Goal: Information Seeking & Learning: Learn about a topic

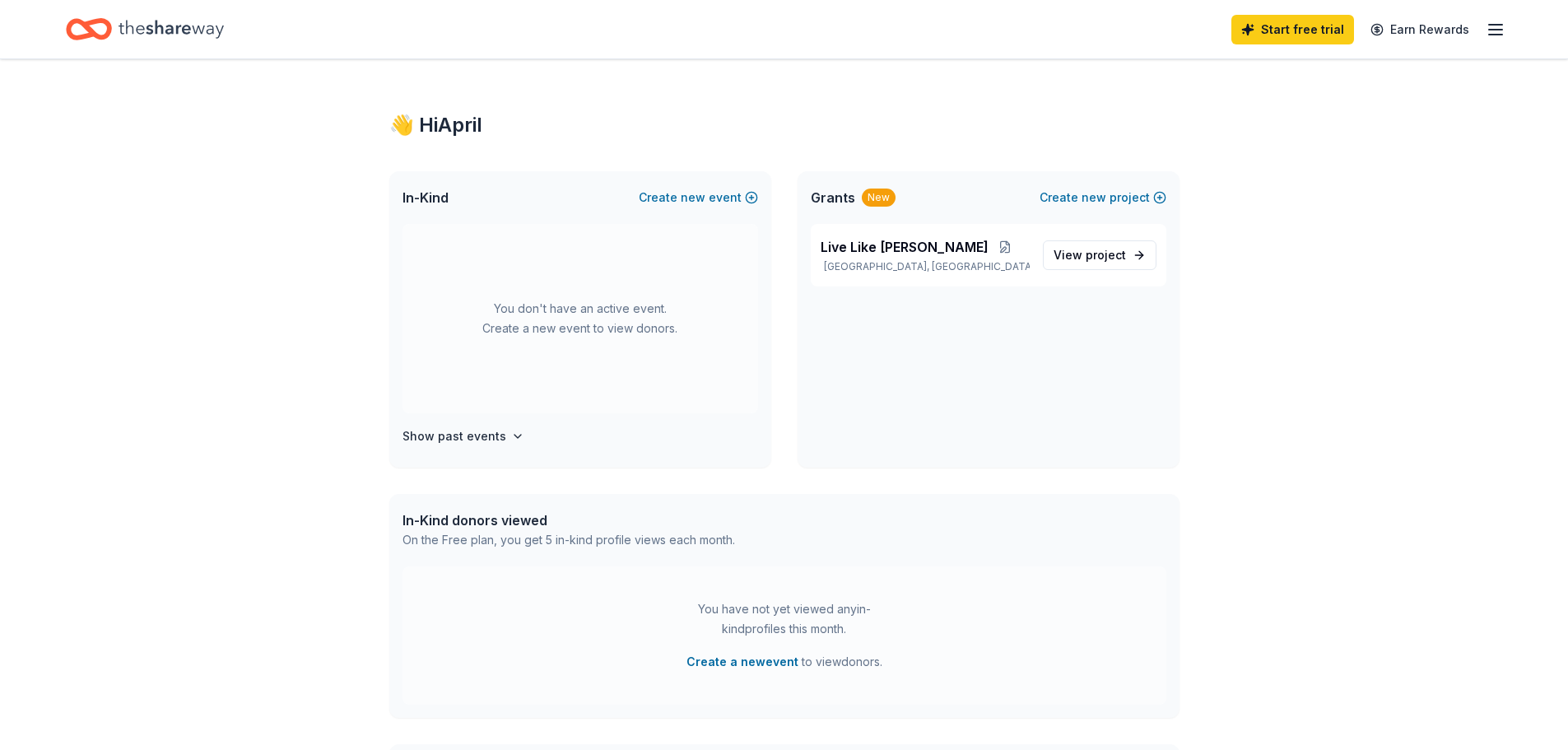
click at [155, 29] on icon "Home" at bounding box center [172, 29] width 105 height 34
click at [84, 26] on icon "Home" at bounding box center [97, 29] width 26 height 16
click at [1497, 31] on icon "button" at bounding box center [1496, 29] width 20 height 20
click at [1109, 257] on span "project" at bounding box center [1105, 255] width 40 height 14
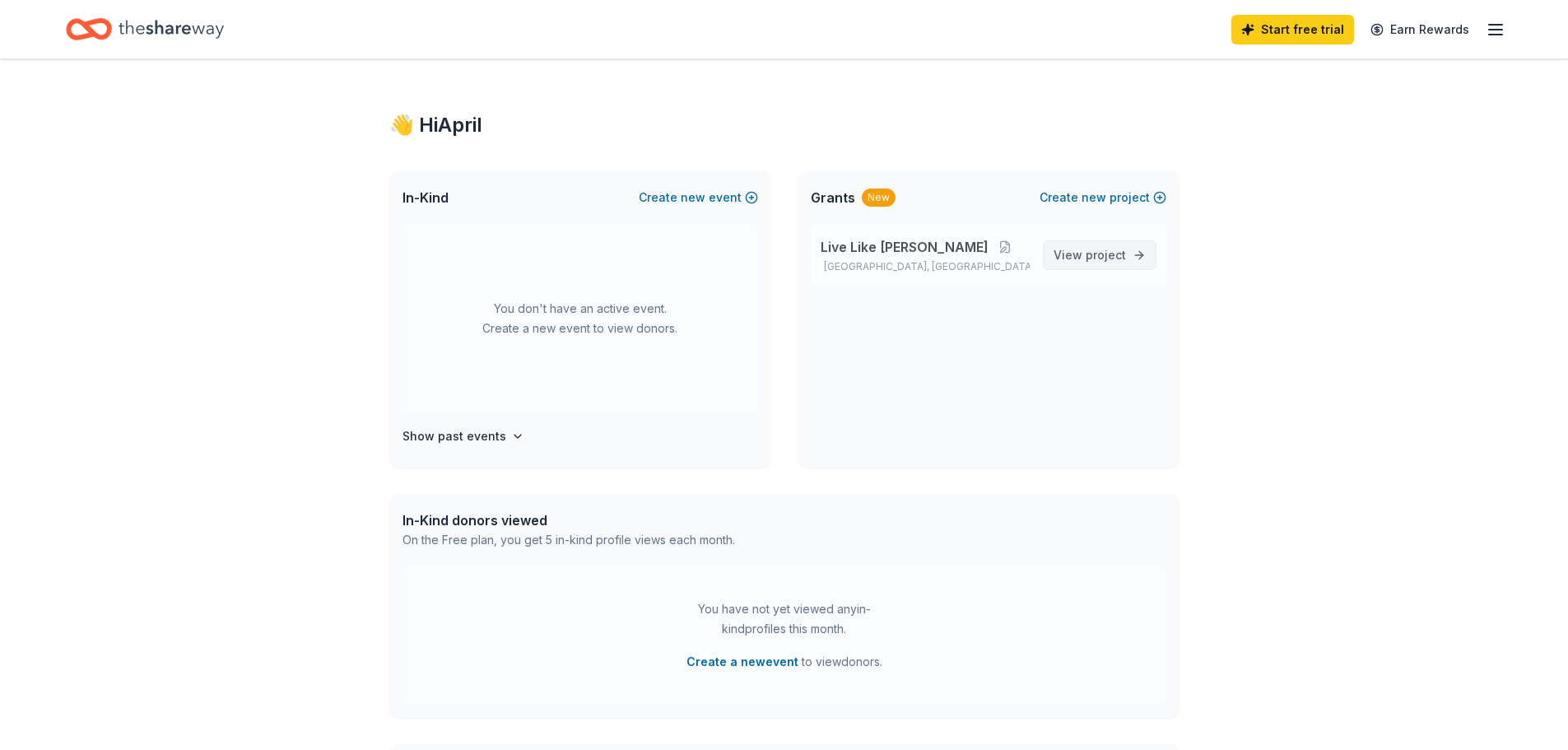
click at [1101, 254] on span "project" at bounding box center [1105, 255] width 40 height 14
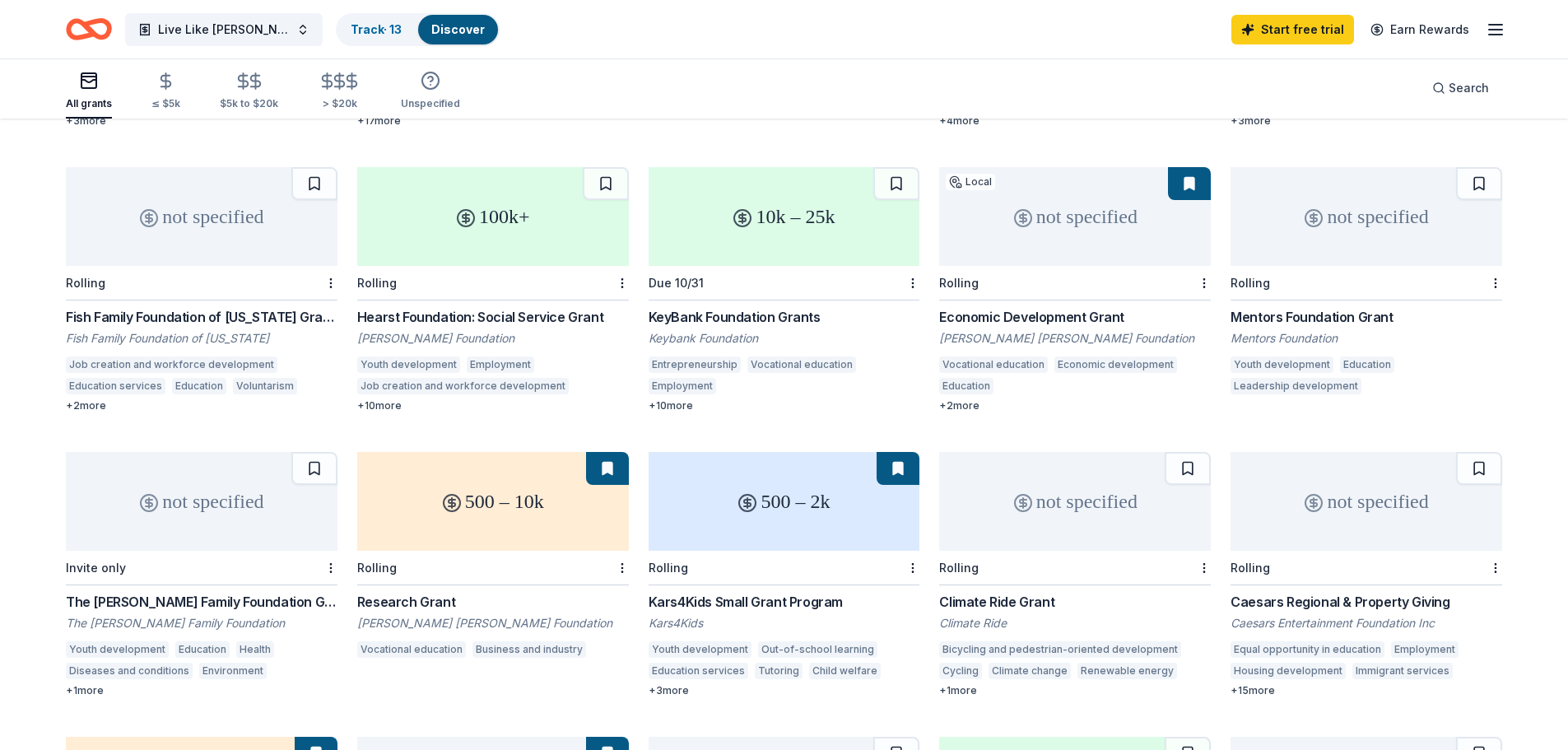
scroll to position [411, 0]
click at [738, 308] on div "KeyBank Foundation Grants" at bounding box center [785, 317] width 272 height 20
click at [1282, 308] on div "Mentors Foundation Grant" at bounding box center [1367, 317] width 272 height 20
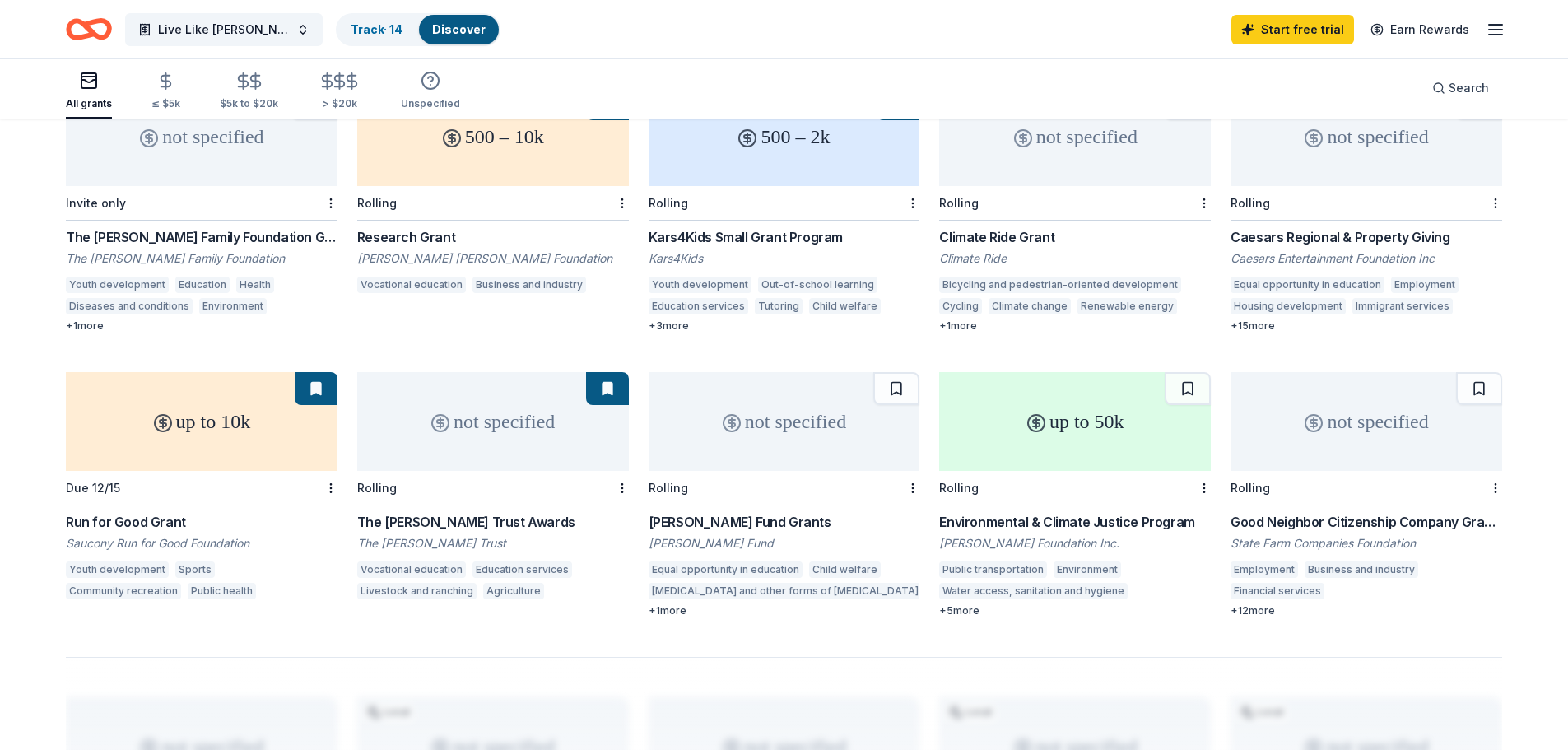
scroll to position [823, 0]
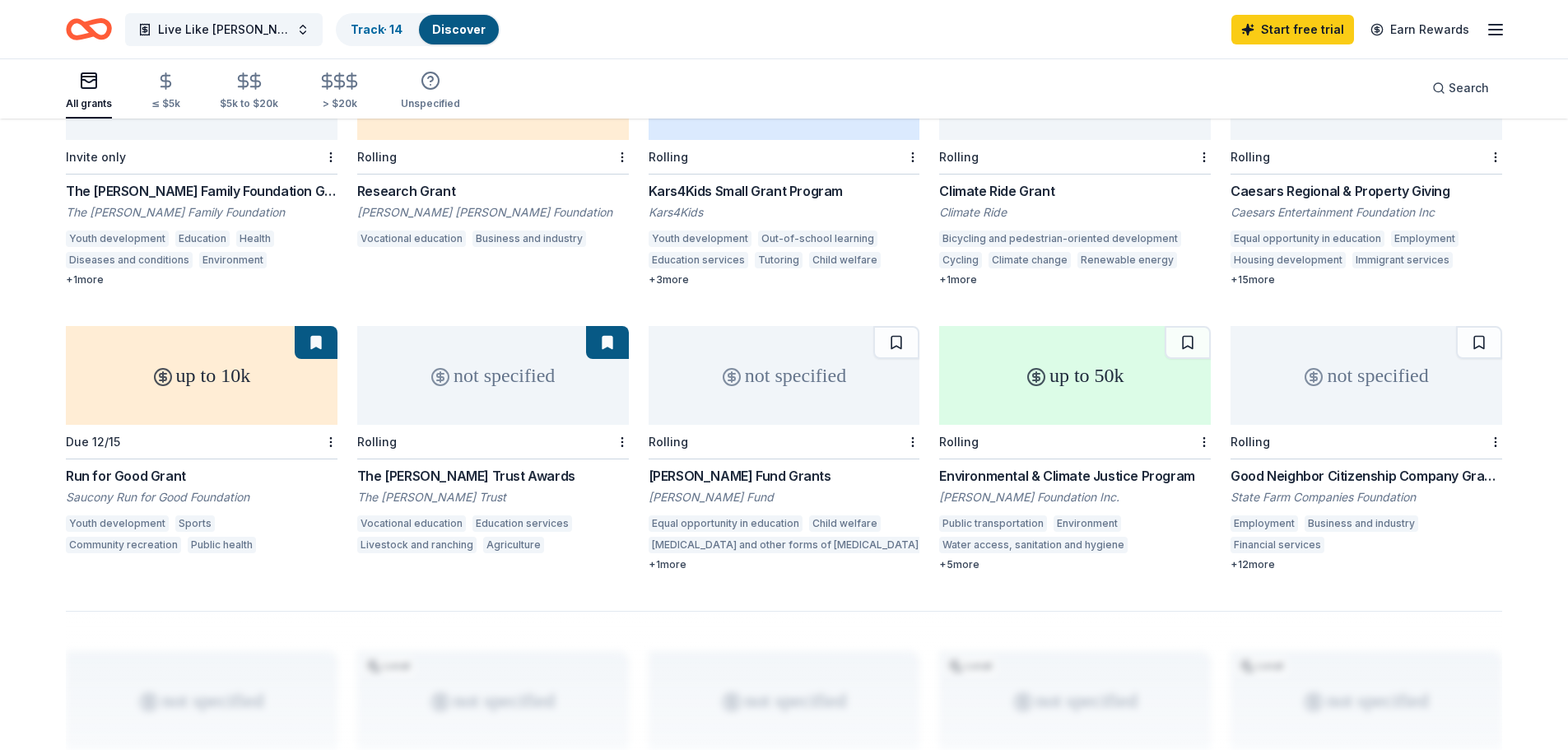
click at [146, 466] on div "Run for Good Grant" at bounding box center [202, 476] width 272 height 20
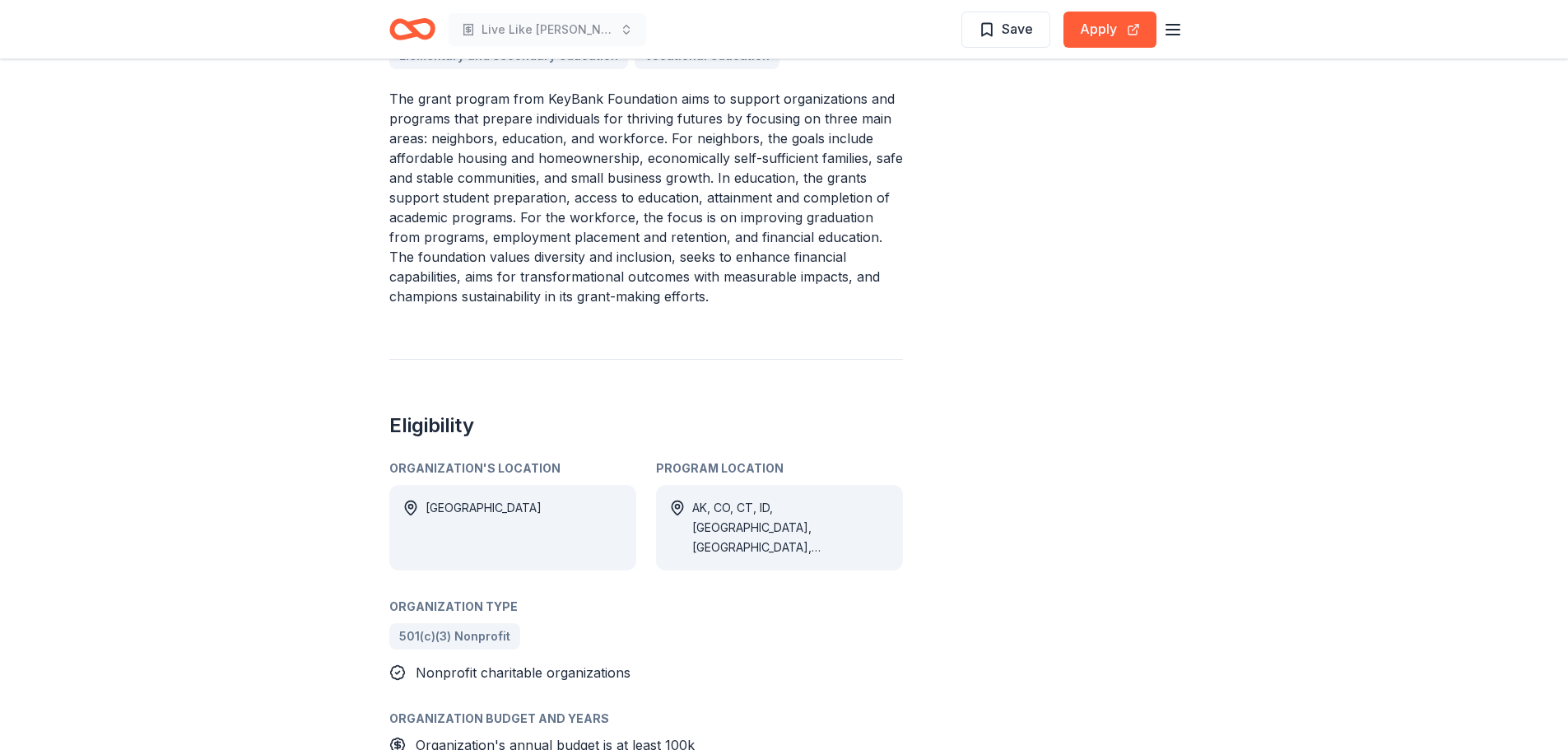
scroll to position [659, 0]
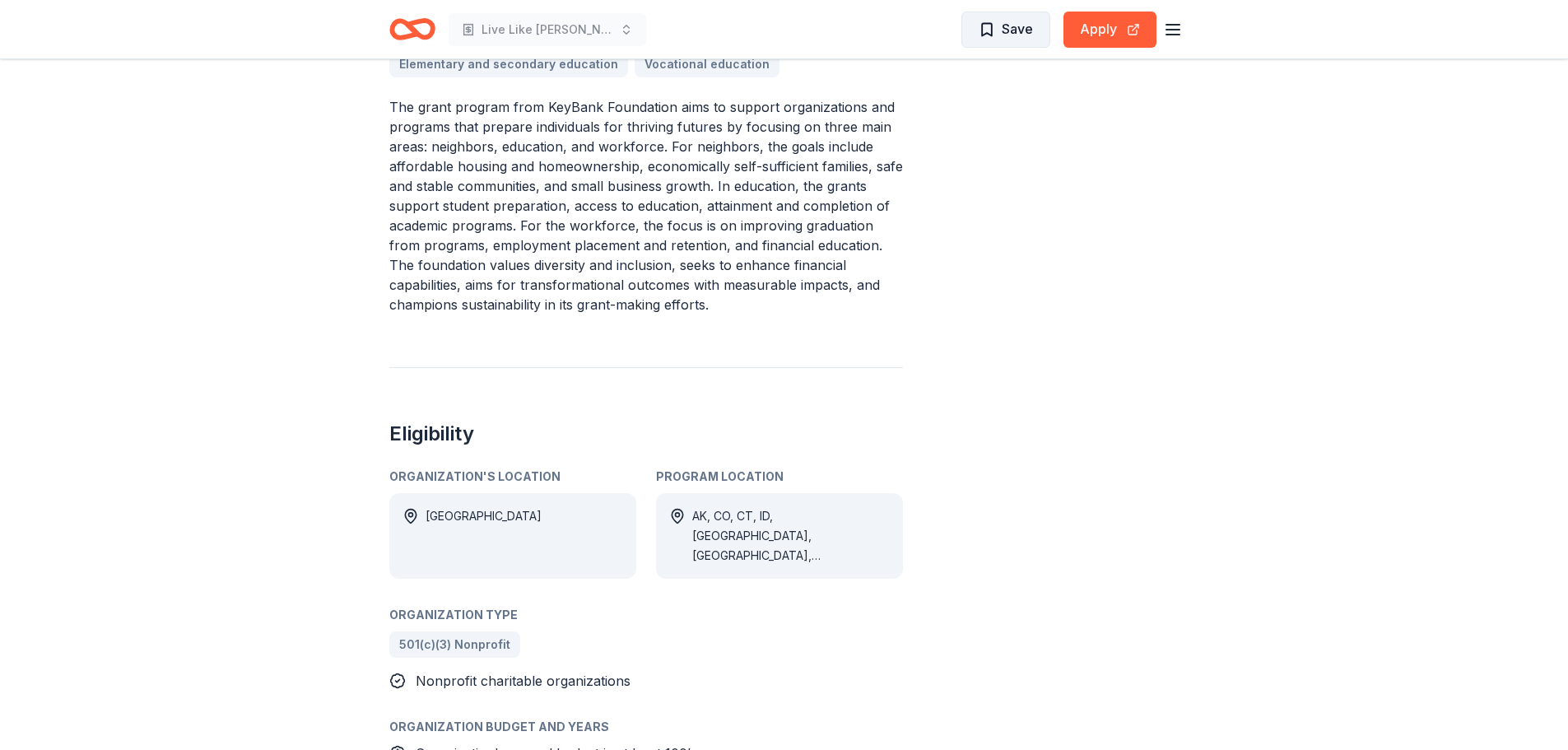
click at [980, 32] on span "Save" at bounding box center [1006, 29] width 55 height 21
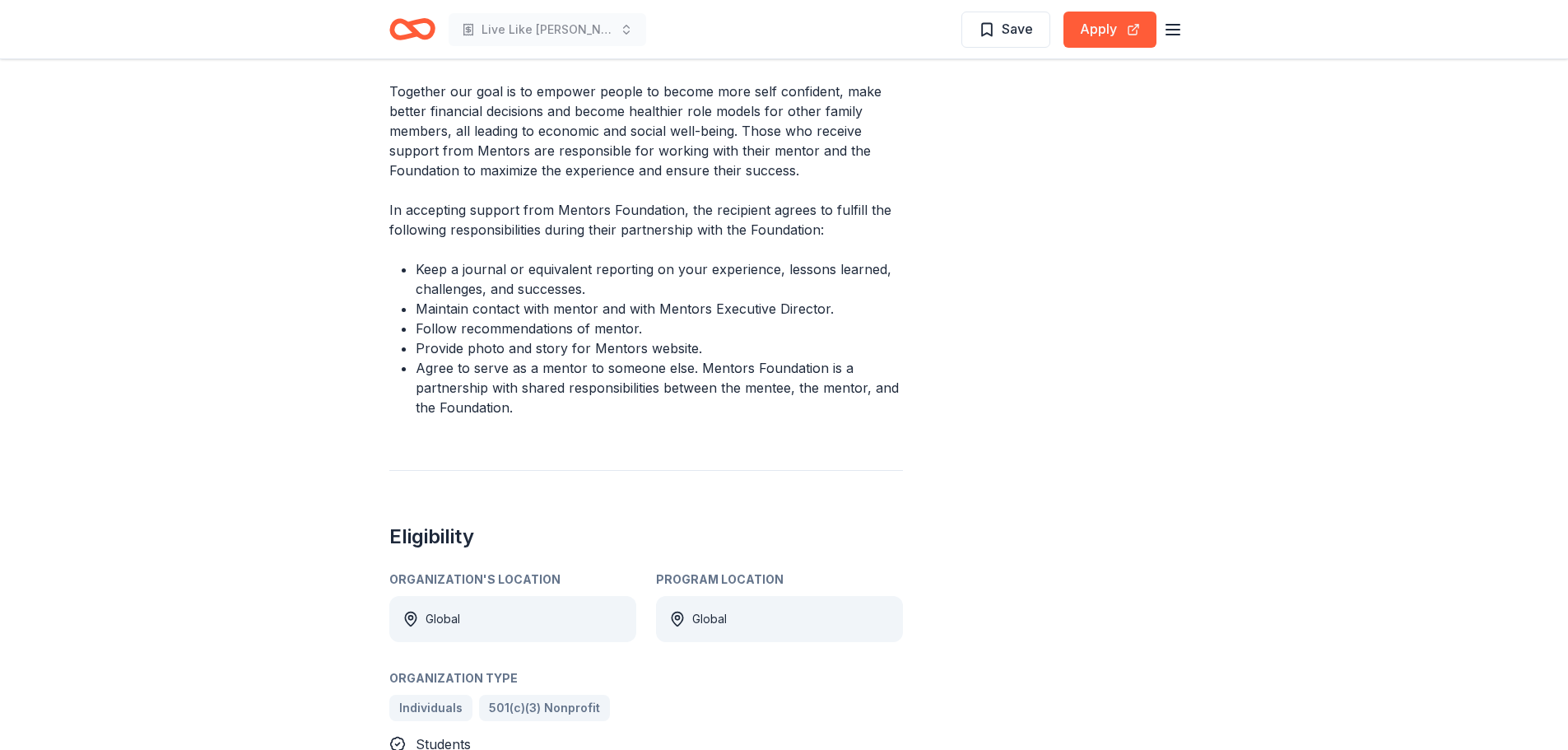
scroll to position [577, 0]
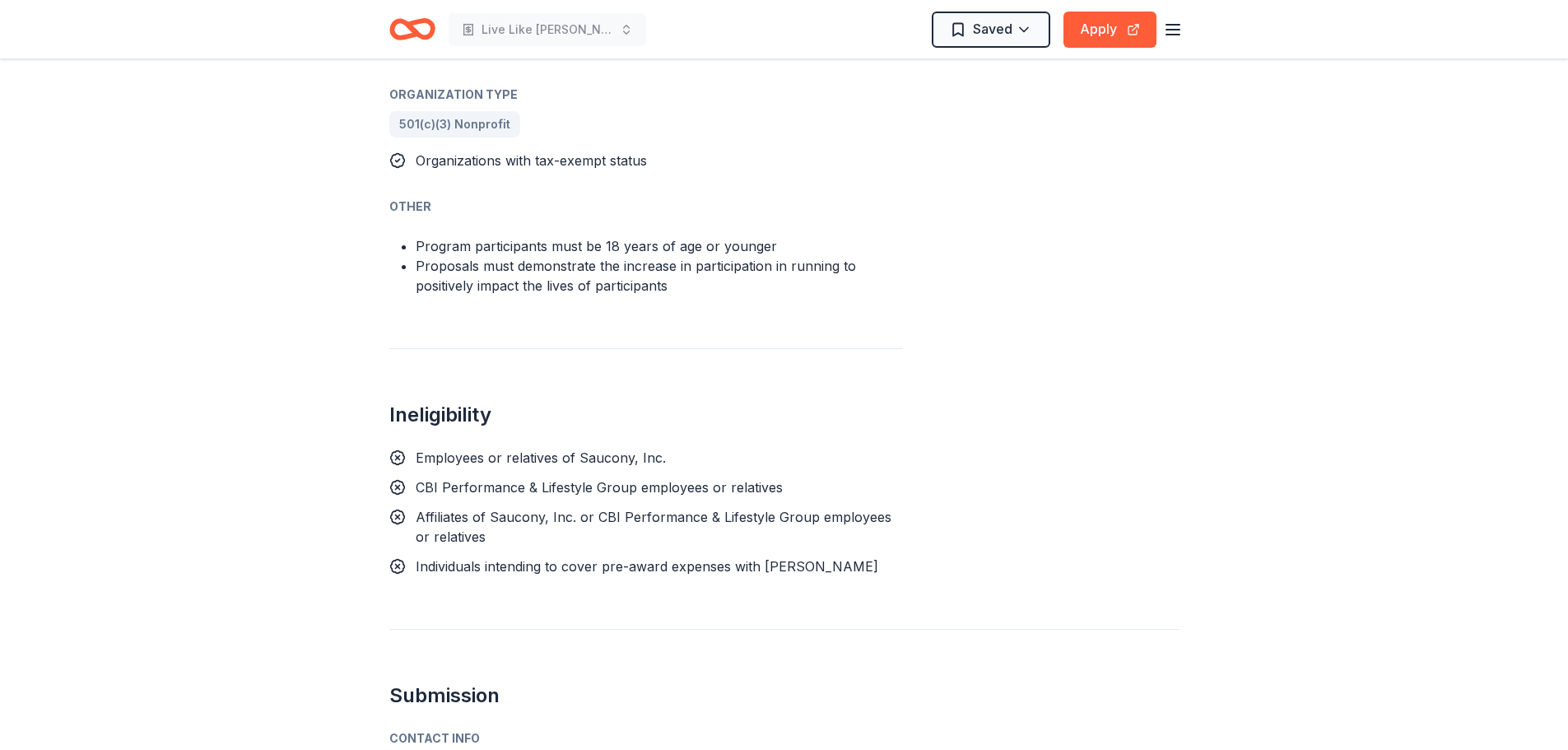
scroll to position [906, 0]
